Goal: Task Accomplishment & Management: Complete application form

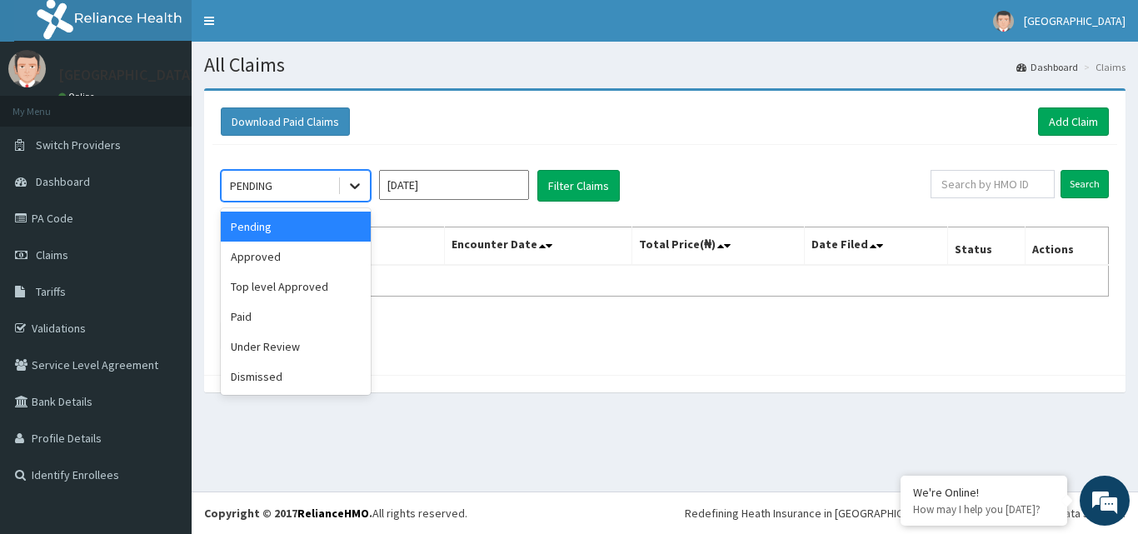
click at [347, 191] on icon at bounding box center [355, 185] width 17 height 17
click at [295, 262] on div "Approved" at bounding box center [296, 257] width 150 height 30
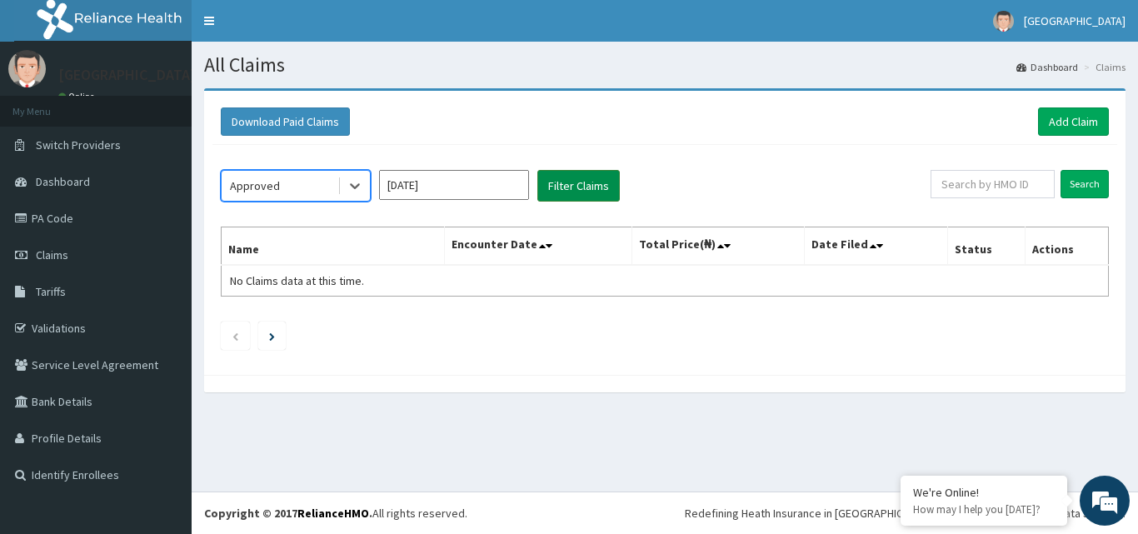
click at [556, 185] on button "Filter Claims" at bounding box center [578, 186] width 82 height 32
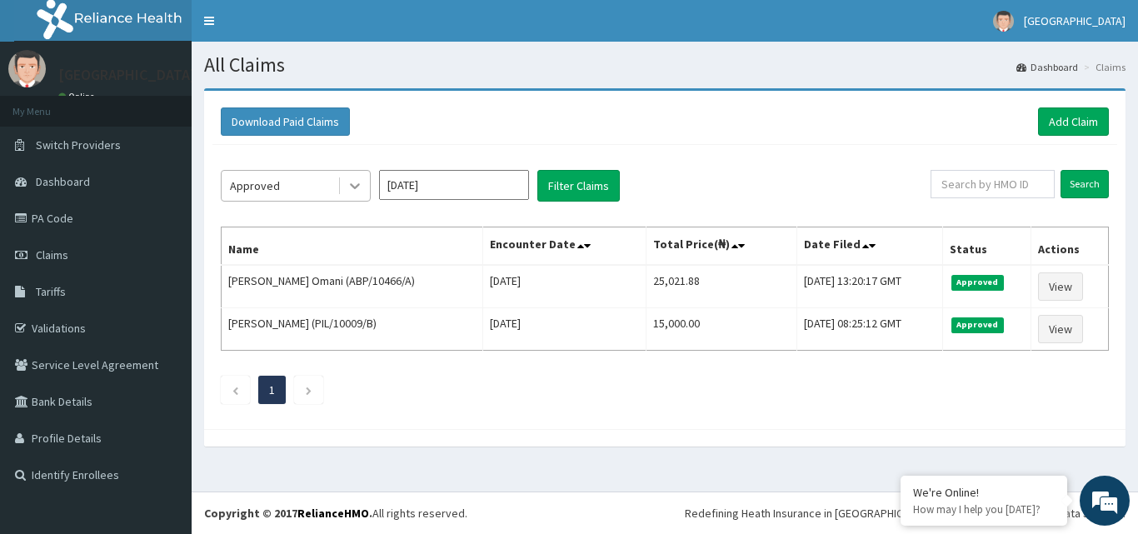
click at [345, 184] on div at bounding box center [355, 186] width 30 height 30
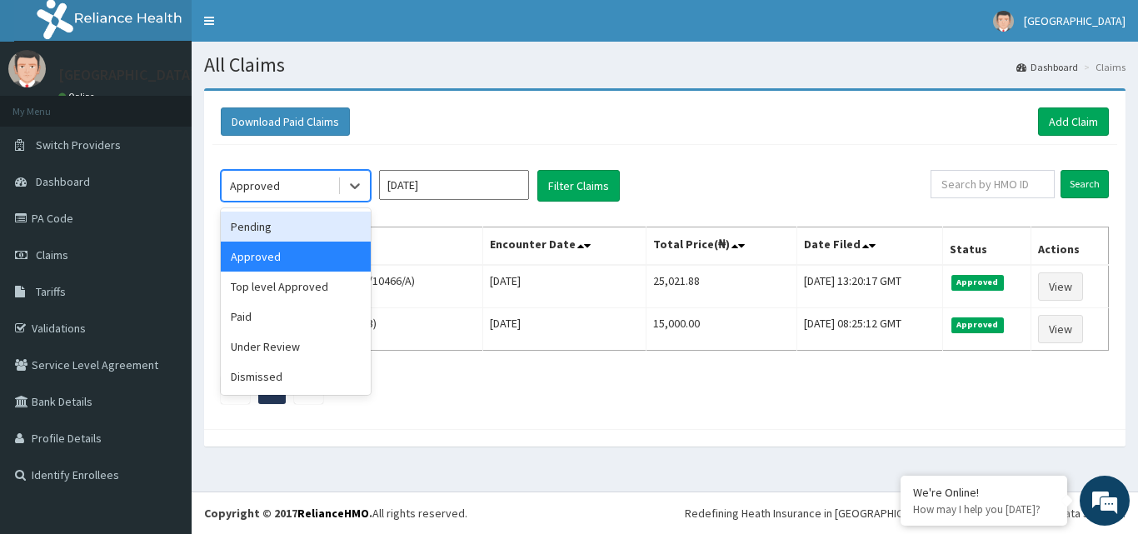
click at [289, 223] on div "Pending" at bounding box center [296, 227] width 150 height 30
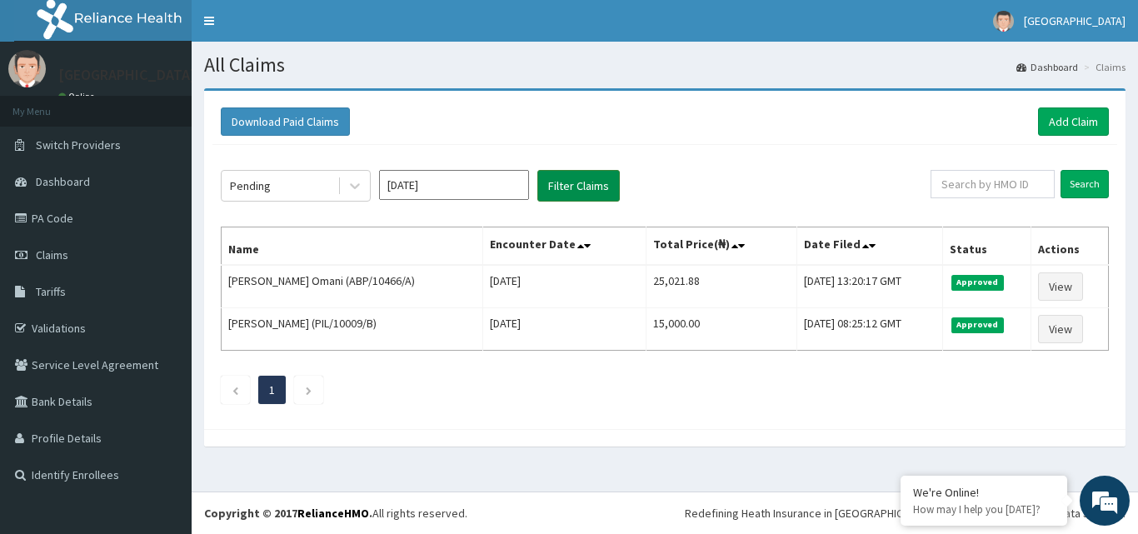
click at [613, 189] on button "Filter Claims" at bounding box center [578, 186] width 82 height 32
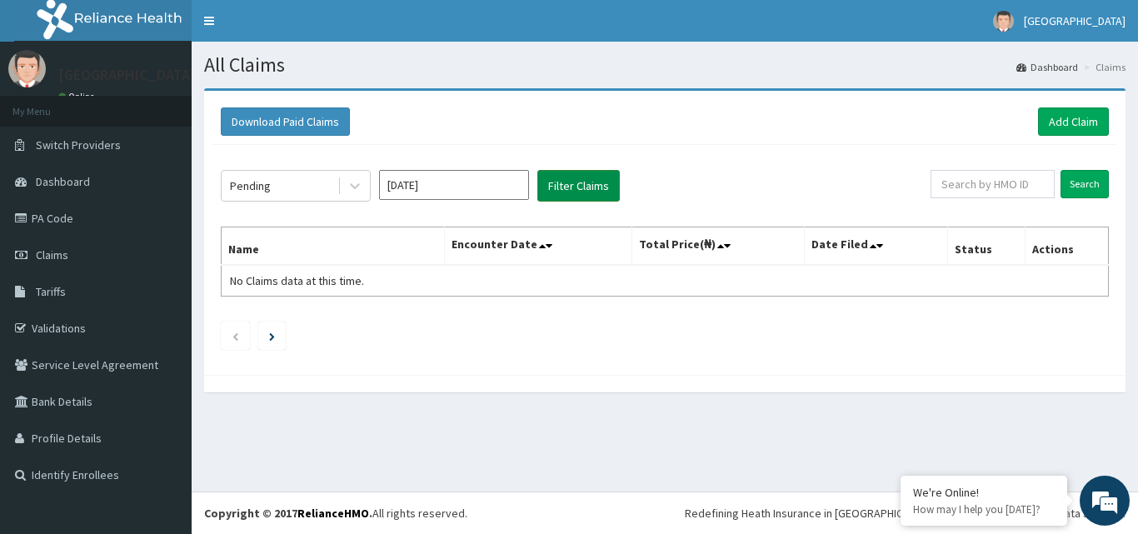
click at [583, 182] on button "Filter Claims" at bounding box center [578, 186] width 82 height 32
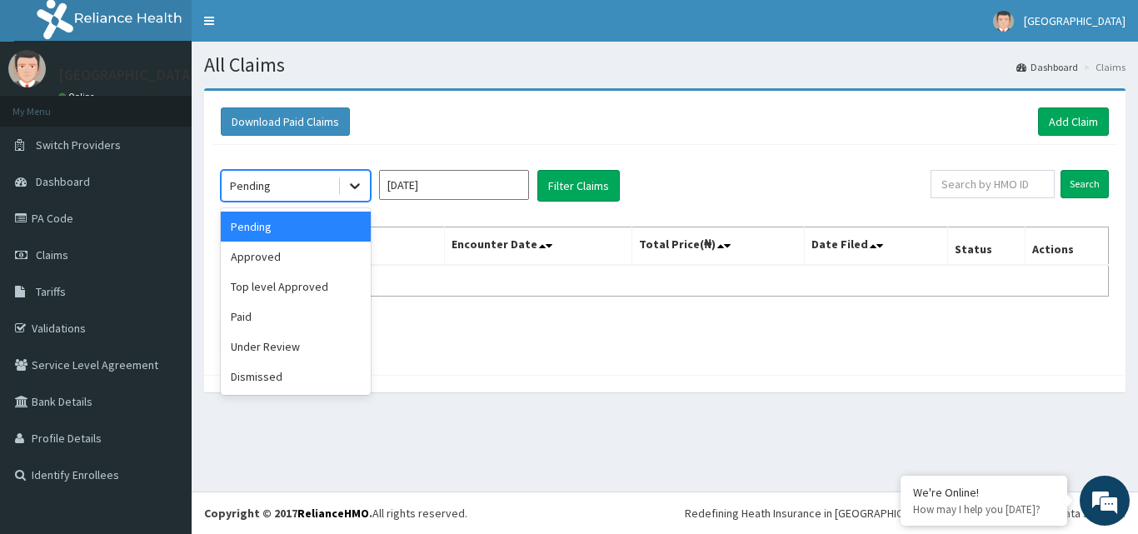
click at [350, 187] on icon at bounding box center [355, 185] width 17 height 17
click at [305, 351] on div "Under Review" at bounding box center [296, 347] width 150 height 30
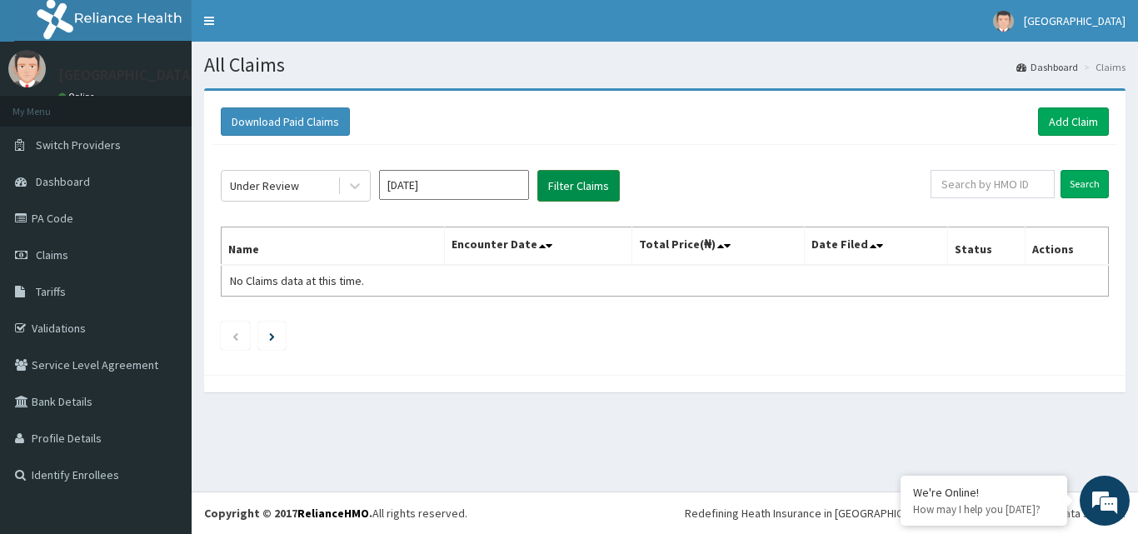
click at [562, 177] on button "Filter Claims" at bounding box center [578, 186] width 82 height 32
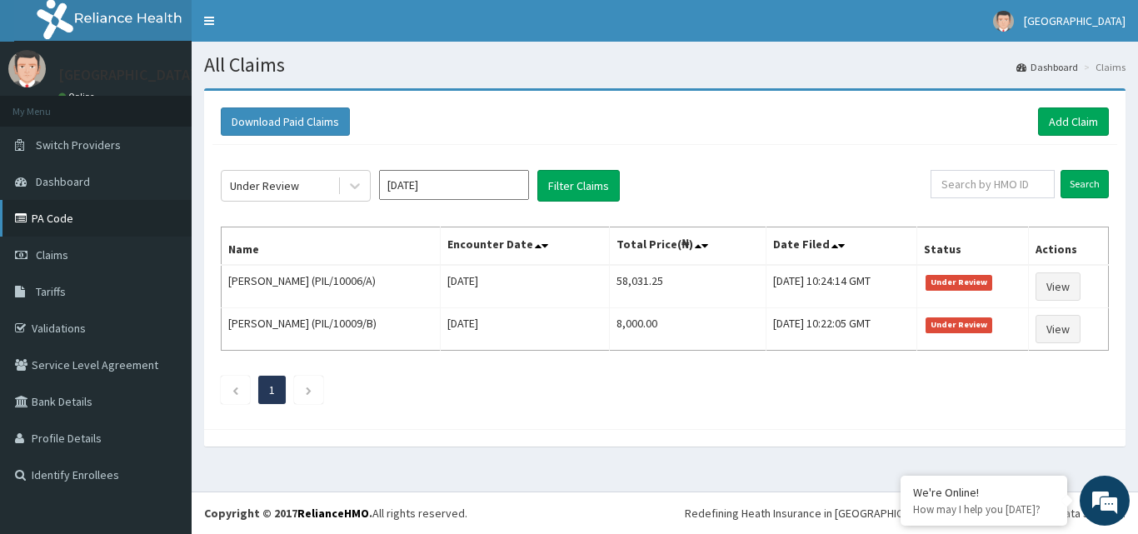
click at [57, 212] on link "PA Code" at bounding box center [96, 218] width 192 height 37
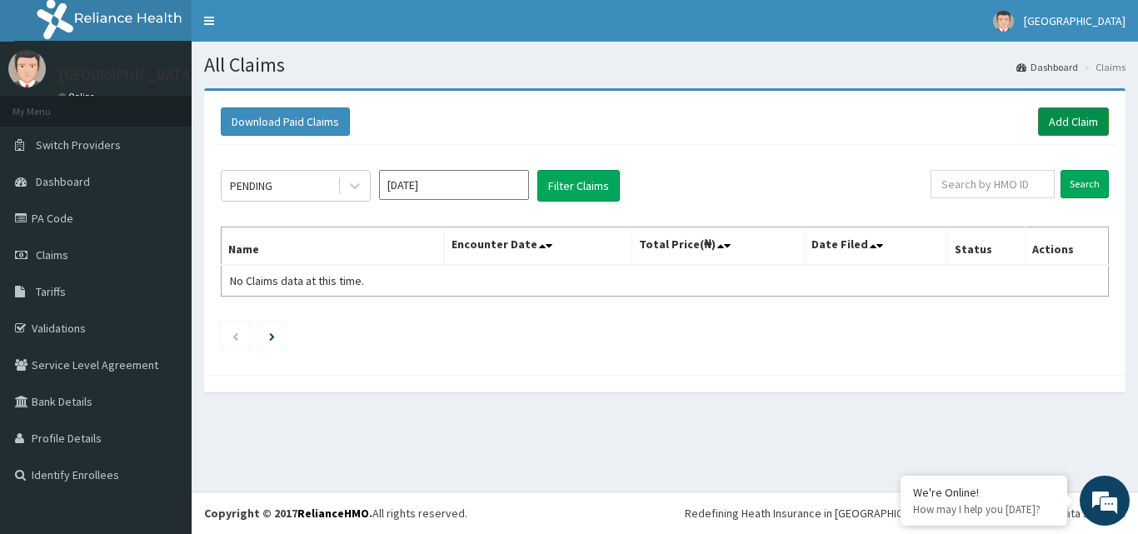
click at [1075, 122] on link "Add Claim" at bounding box center [1073, 121] width 71 height 28
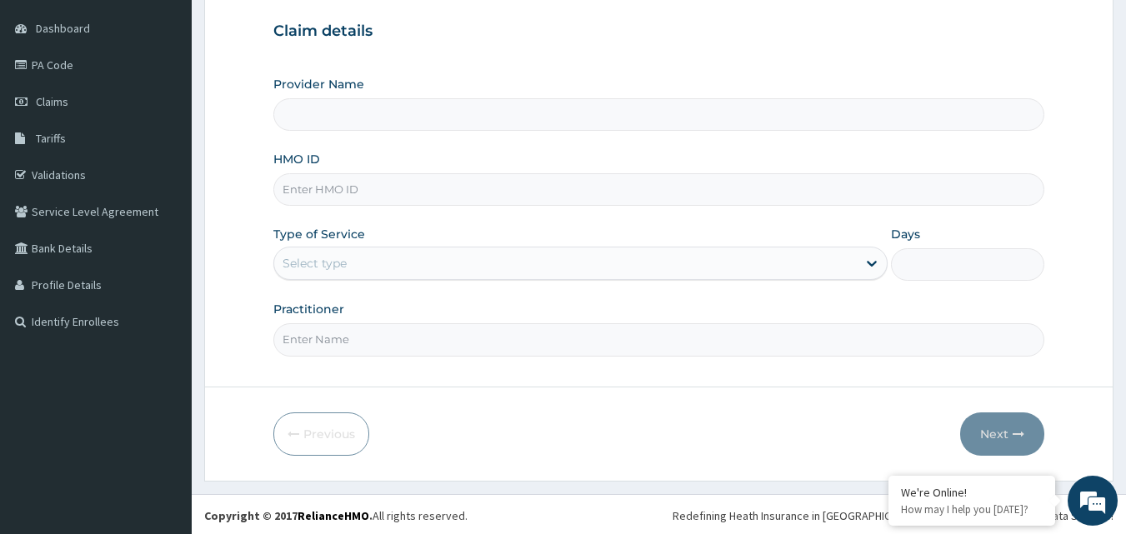
scroll to position [156, 0]
type input "[GEOGRAPHIC_DATA]"
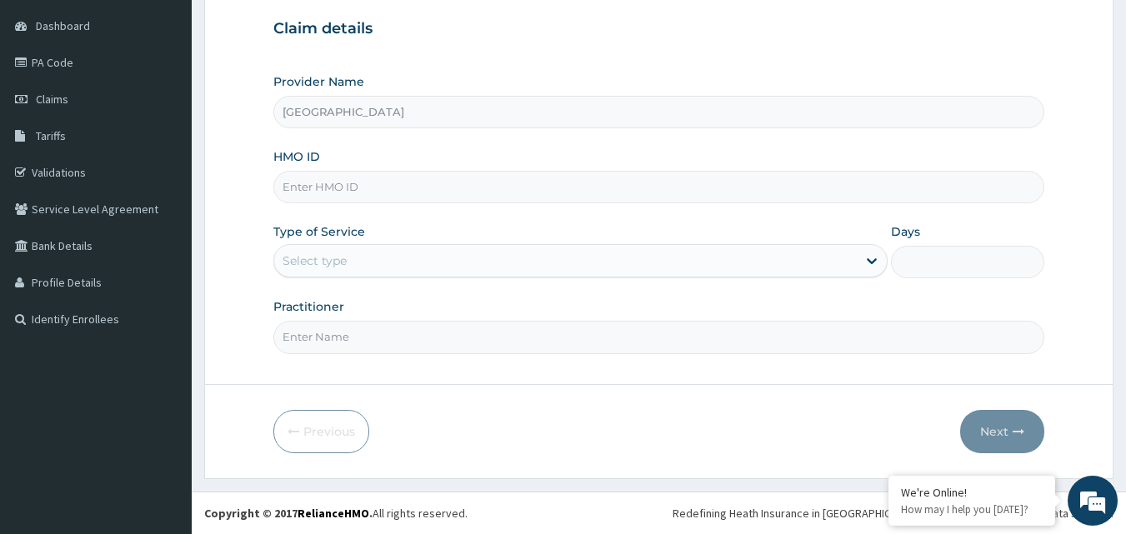
click at [407, 191] on input "HMO ID" at bounding box center [659, 187] width 772 height 32
paste input "PPY/10276/A"
type input "PPY/10276/A"
click at [373, 260] on div "Select type" at bounding box center [565, 260] width 582 height 27
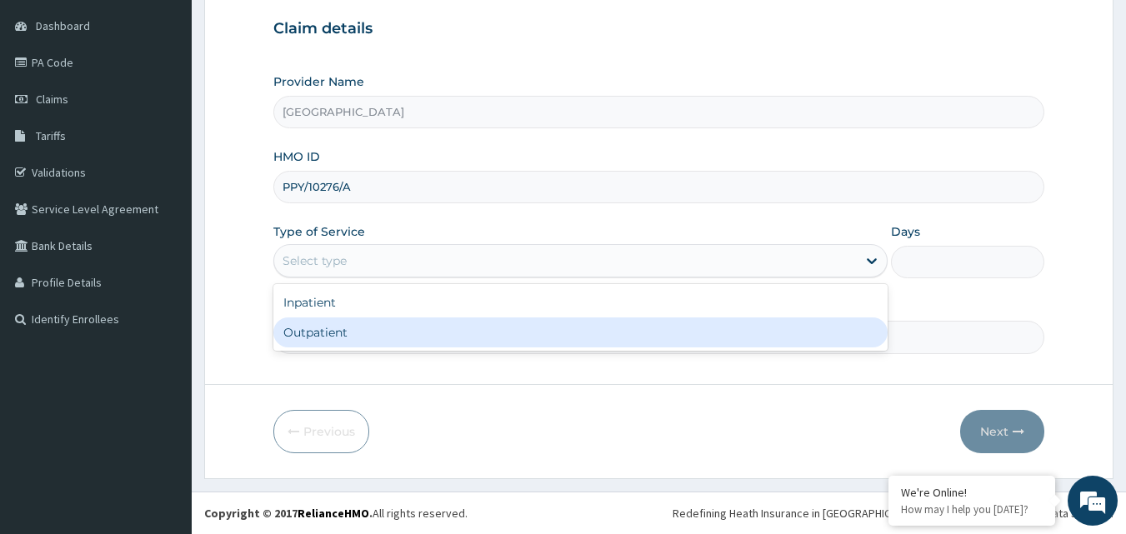
click at [381, 334] on div "Outpatient" at bounding box center [580, 332] width 614 height 30
type input "1"
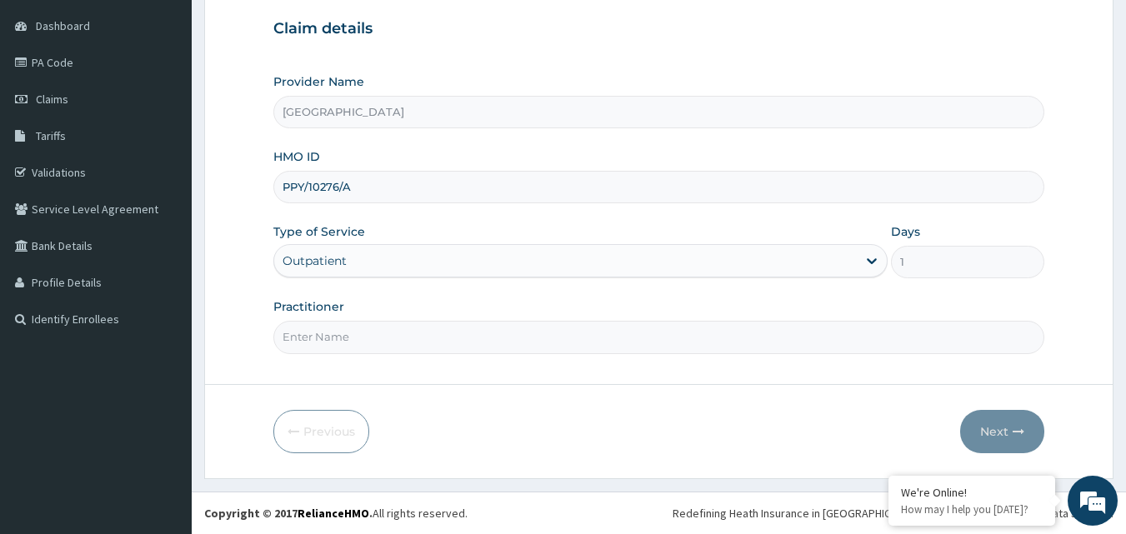
click at [527, 339] on input "Practitioner" at bounding box center [659, 337] width 772 height 32
click at [368, 337] on input "Practitioner" at bounding box center [659, 337] width 772 height 32
